Goal: Transaction & Acquisition: Purchase product/service

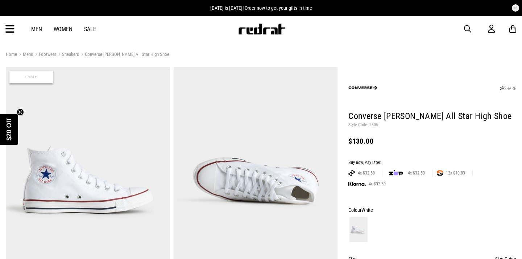
click at [63, 27] on link "Women" at bounding box center [63, 29] width 19 height 7
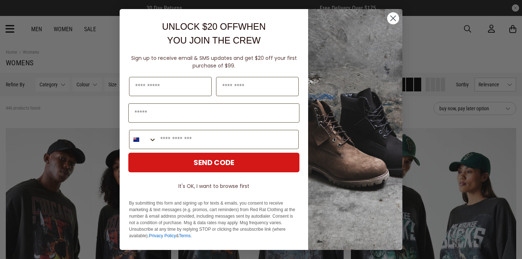
click at [393, 17] on circle "Close dialog" at bounding box center [393, 18] width 12 height 12
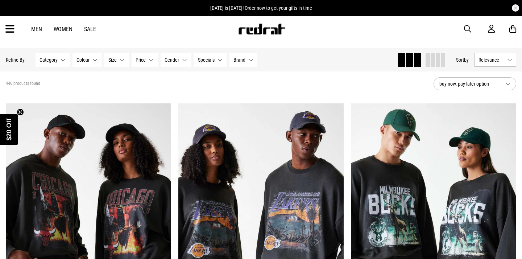
scroll to position [32, 0]
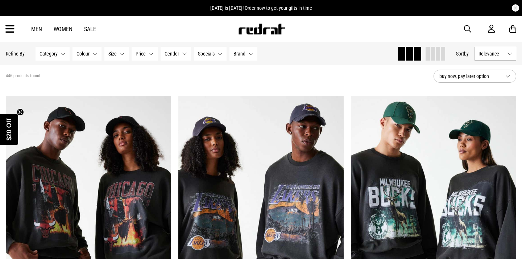
click at [492, 52] on span "Relevance" at bounding box center [492, 54] width 26 height 6
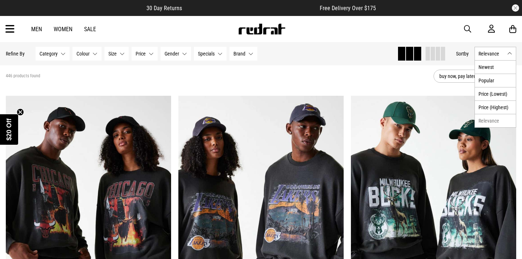
click at [492, 52] on span "Relevance" at bounding box center [492, 54] width 26 height 6
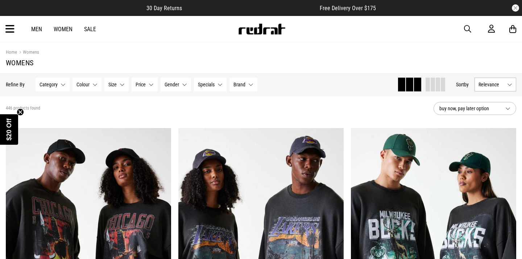
click at [466, 29] on span "button" at bounding box center [467, 29] width 7 height 9
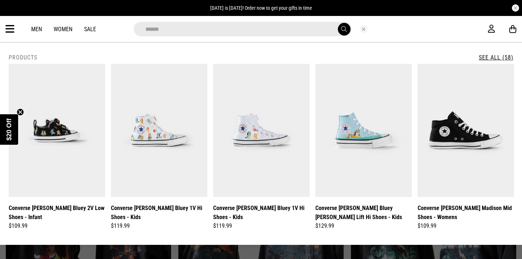
type input "******"
click at [338, 23] on button "submit" at bounding box center [344, 29] width 13 height 13
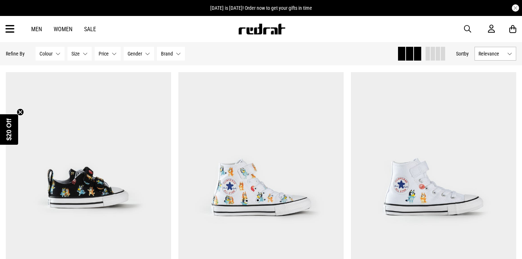
scroll to position [50, 0]
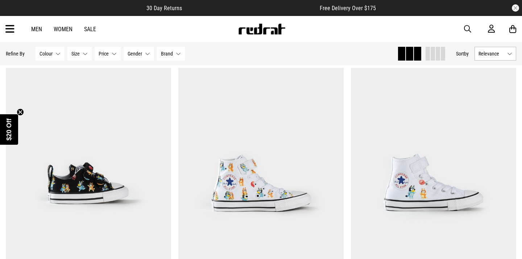
click at [138, 53] on span "Gender" at bounding box center [135, 54] width 15 height 6
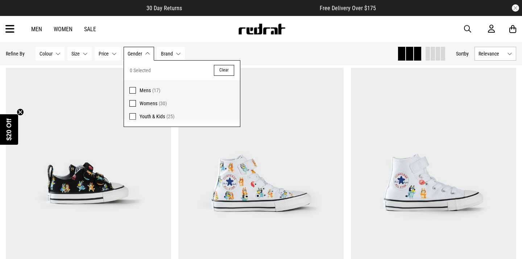
click at [134, 103] on span at bounding box center [132, 103] width 7 height 7
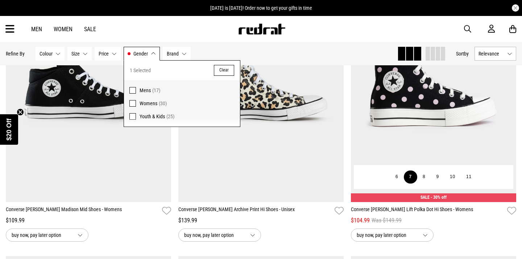
scroll to position [161, 0]
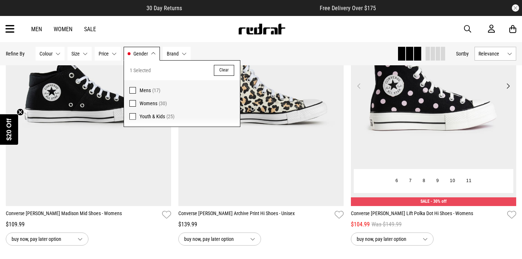
click at [507, 86] on button "Next" at bounding box center [508, 86] width 9 height 9
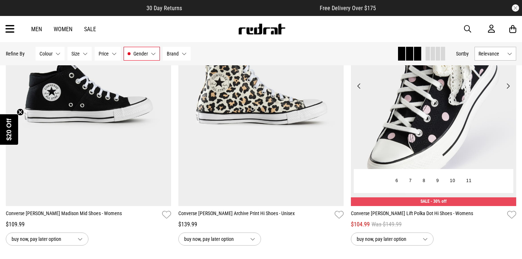
click at [508, 86] on button "Next" at bounding box center [508, 86] width 9 height 9
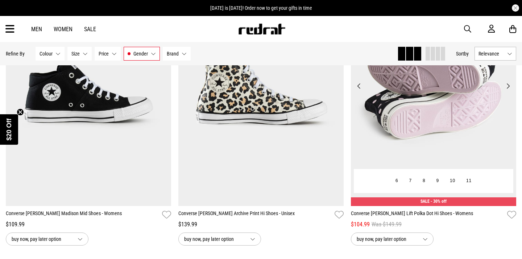
click at [508, 86] on button "Next" at bounding box center [508, 86] width 9 height 9
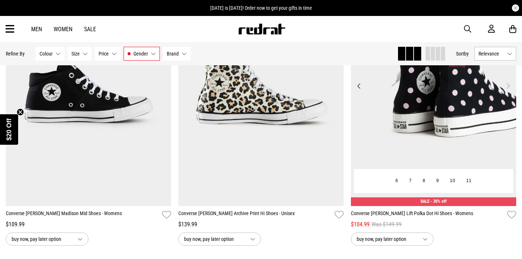
click at [508, 86] on button "Next" at bounding box center [508, 86] width 9 height 9
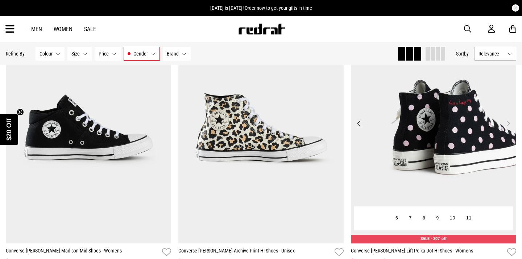
scroll to position [119, 0]
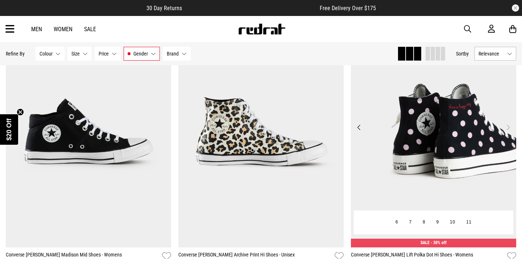
click at [508, 126] on button "Next" at bounding box center [508, 127] width 9 height 9
click at [361, 127] on button "Previous" at bounding box center [359, 127] width 9 height 9
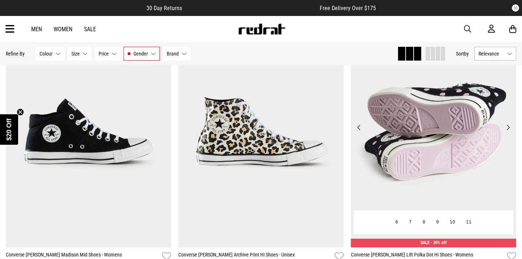
click at [361, 127] on button "Previous" at bounding box center [359, 127] width 9 height 9
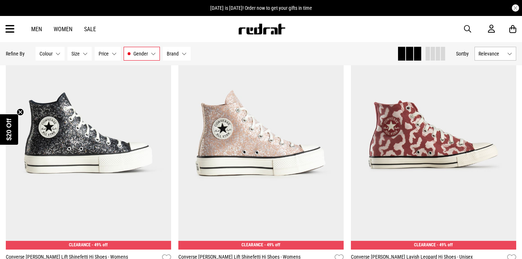
scroll to position [972, 0]
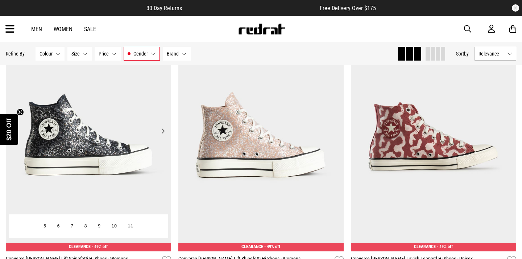
click at [164, 129] on button "Next" at bounding box center [162, 131] width 9 height 9
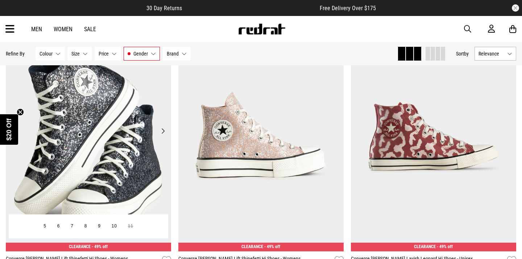
click at [164, 129] on button "Next" at bounding box center [162, 131] width 9 height 9
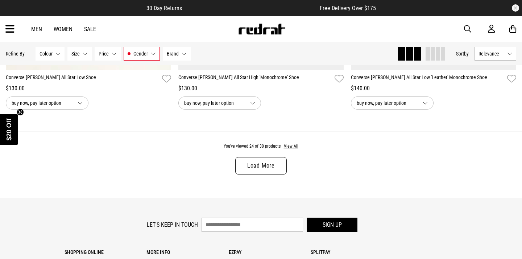
scroll to position [2296, 0]
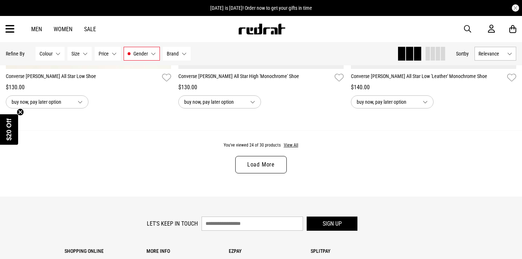
click at [251, 165] on link "Load More" at bounding box center [260, 164] width 51 height 17
